Goal: Find specific page/section: Find specific page/section

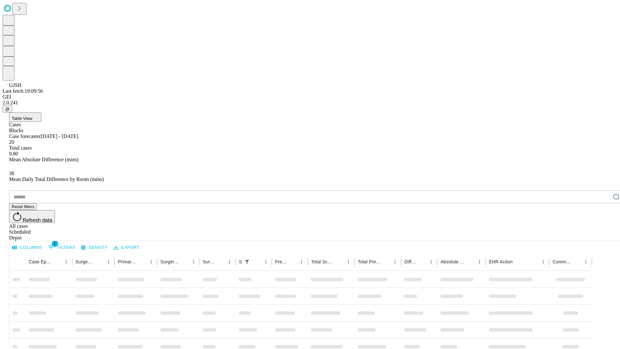
click at [603, 235] on div "Depot" at bounding box center [316, 238] width 614 height 6
